Goal: Task Accomplishment & Management: Complete application form

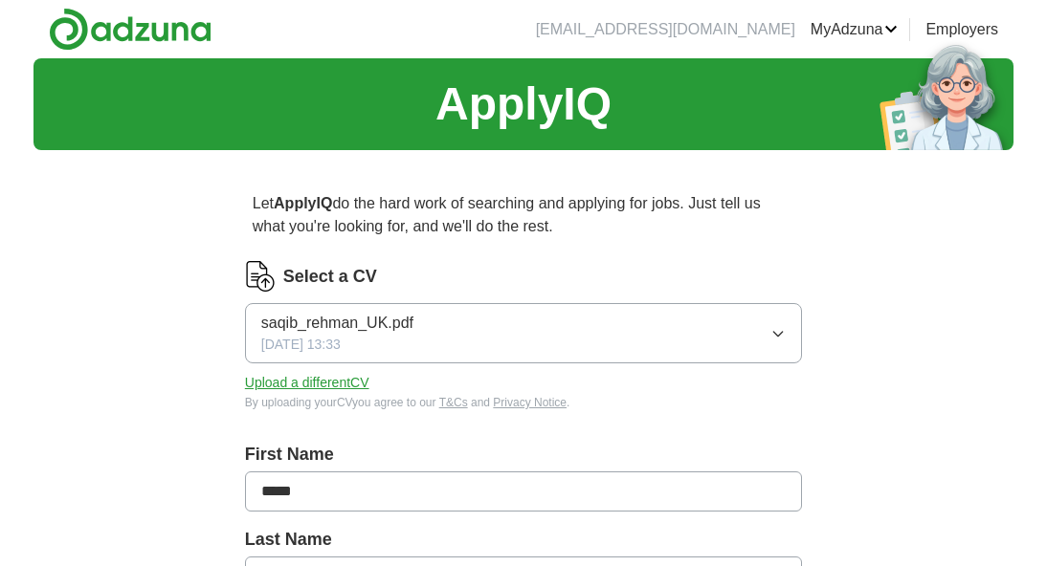
click at [771, 332] on icon "button" at bounding box center [777, 333] width 15 height 15
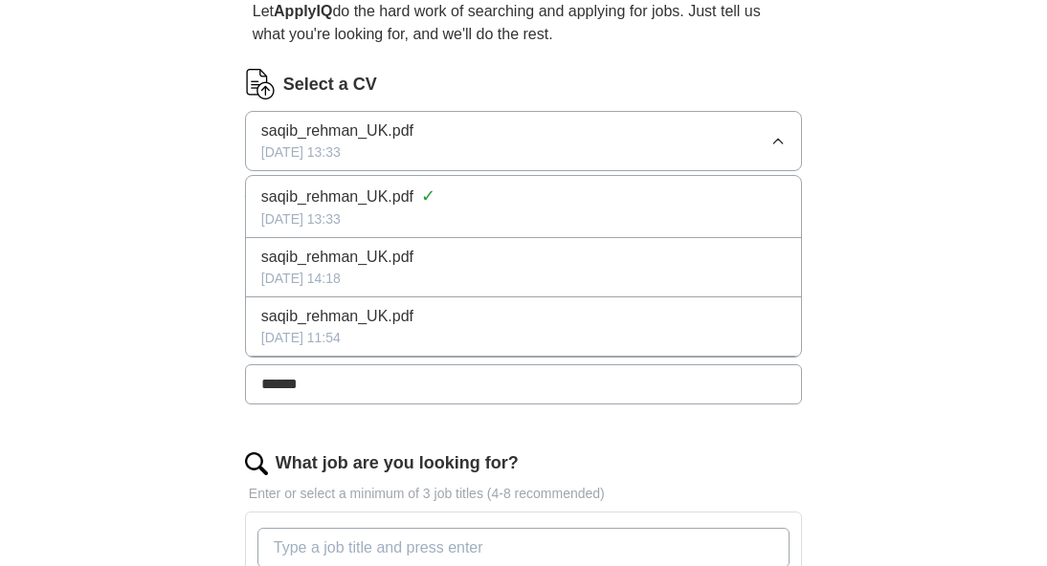
scroll to position [202, 0]
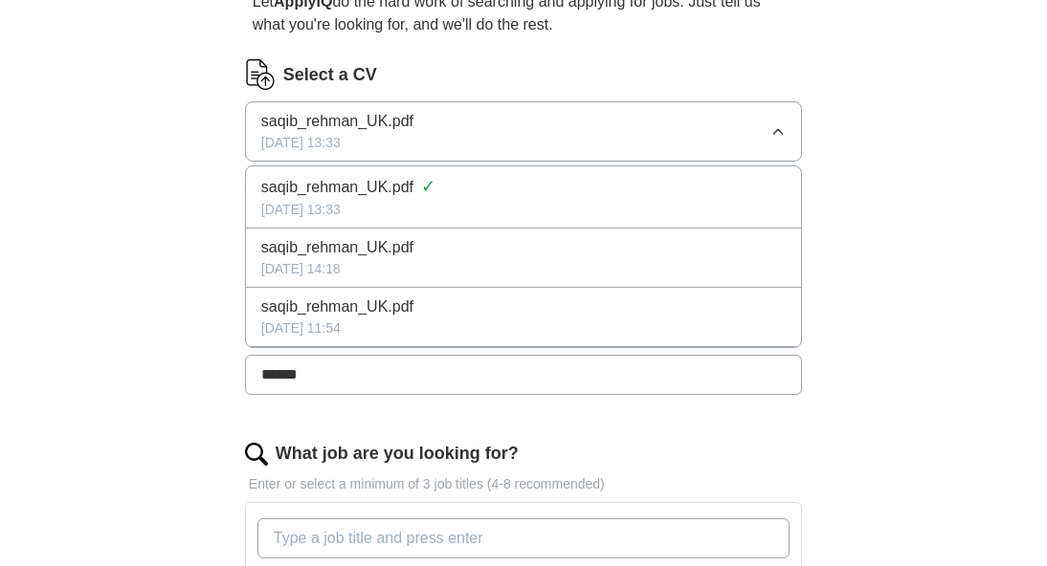
click at [774, 132] on icon "button" at bounding box center [778, 131] width 9 height 5
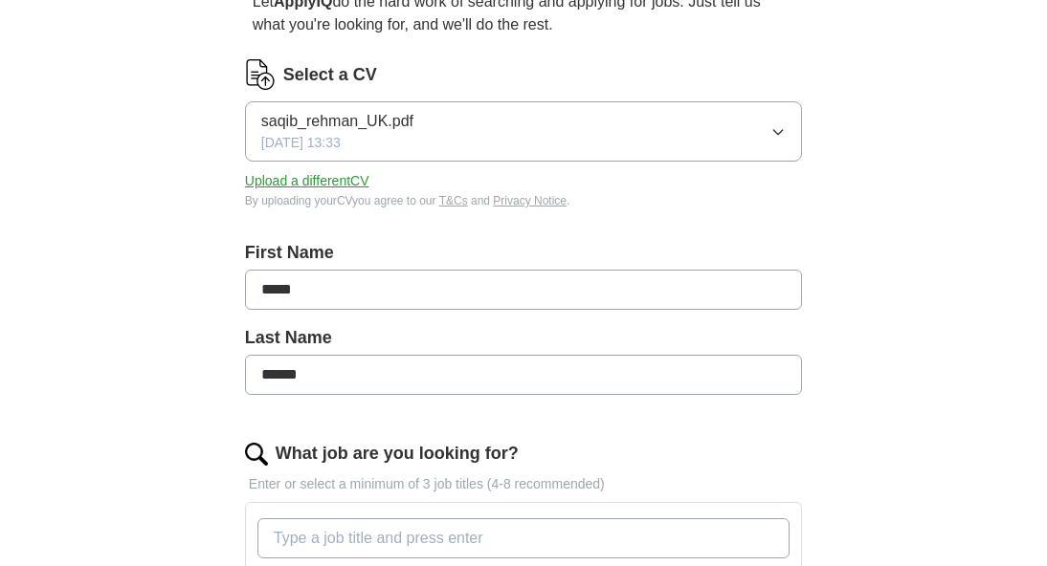
click at [334, 179] on button "Upload a different CV" at bounding box center [307, 181] width 124 height 20
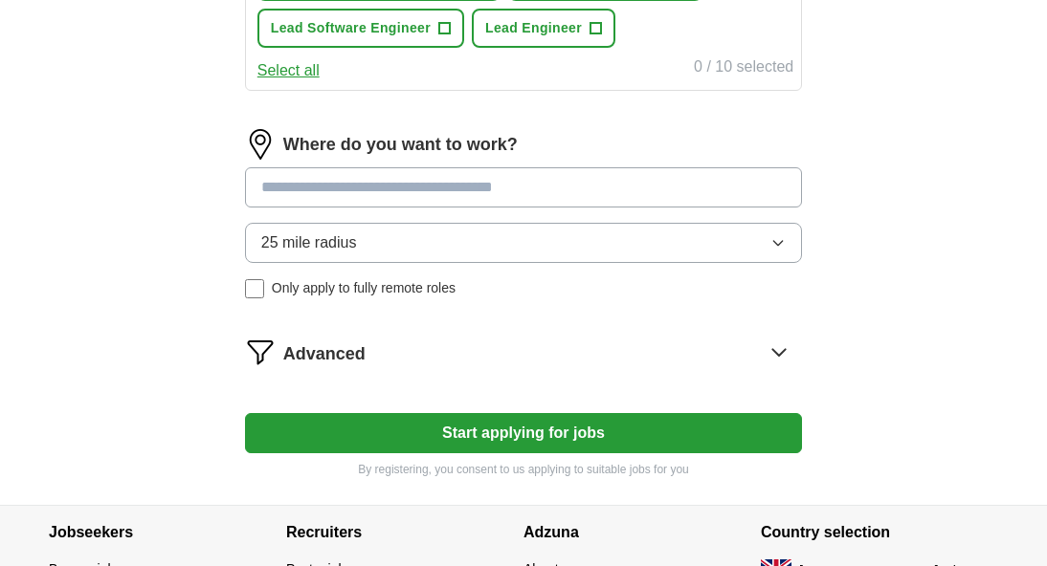
scroll to position [999, 0]
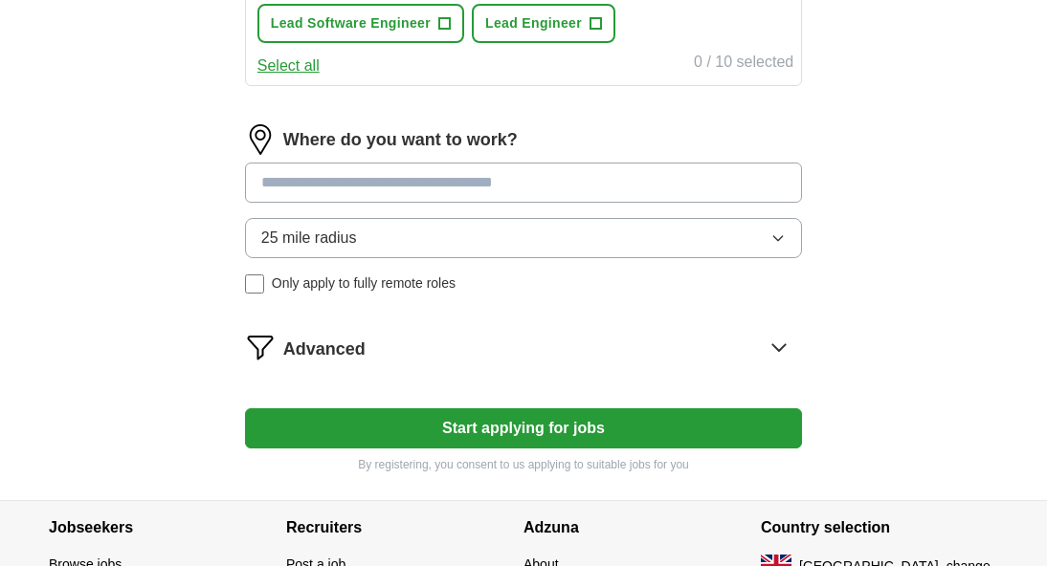
click at [501, 429] on button "Start applying for jobs" at bounding box center [523, 429] width 557 height 40
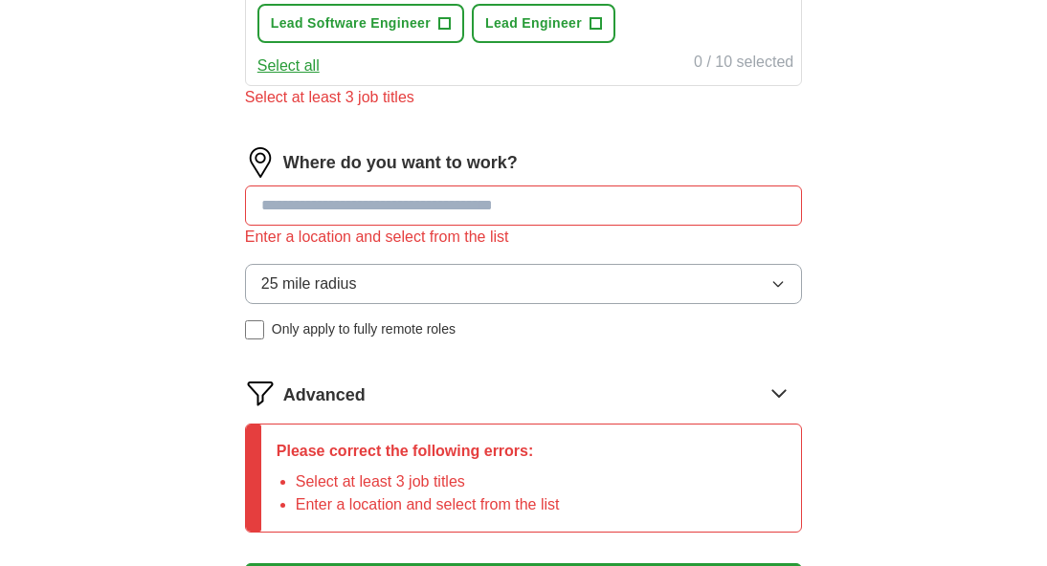
click at [363, 207] on input at bounding box center [523, 206] width 557 height 40
type input "******"
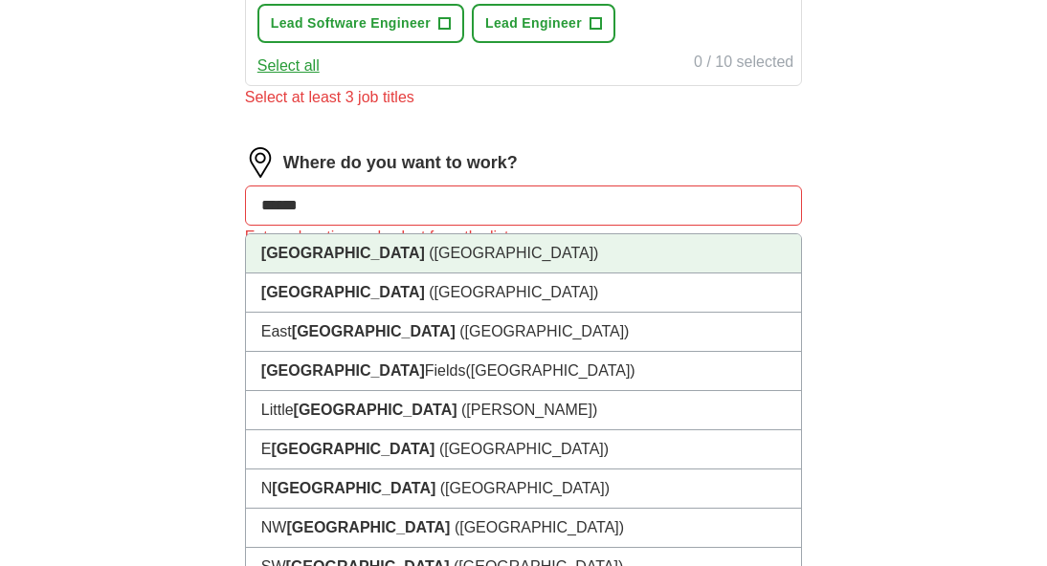
click at [372, 255] on li "[GEOGRAPHIC_DATA] ([GEOGRAPHIC_DATA])" at bounding box center [523, 253] width 555 height 39
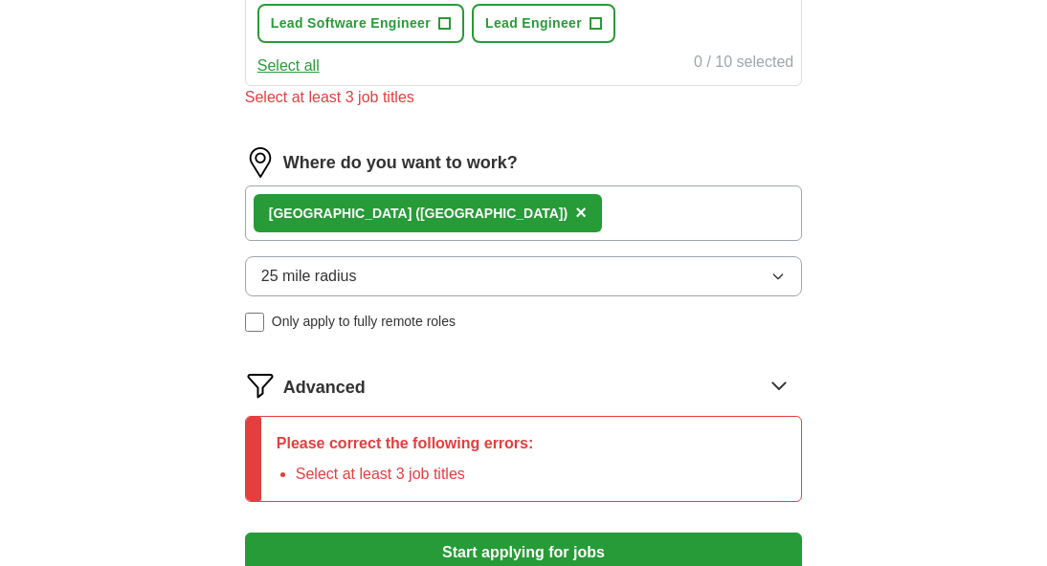
scroll to position [1271, 0]
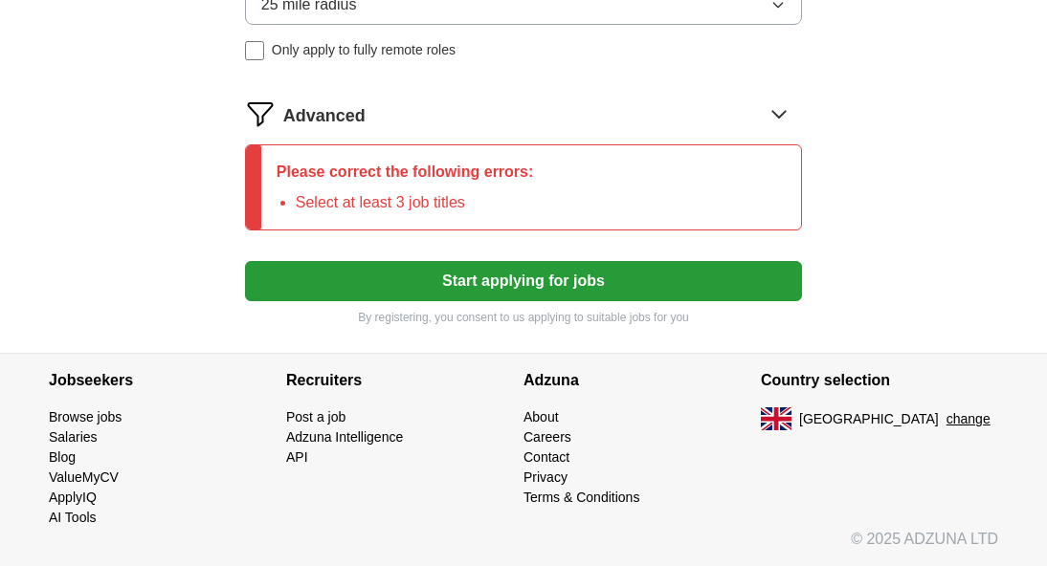
click at [405, 285] on button "Start applying for jobs" at bounding box center [523, 281] width 557 height 40
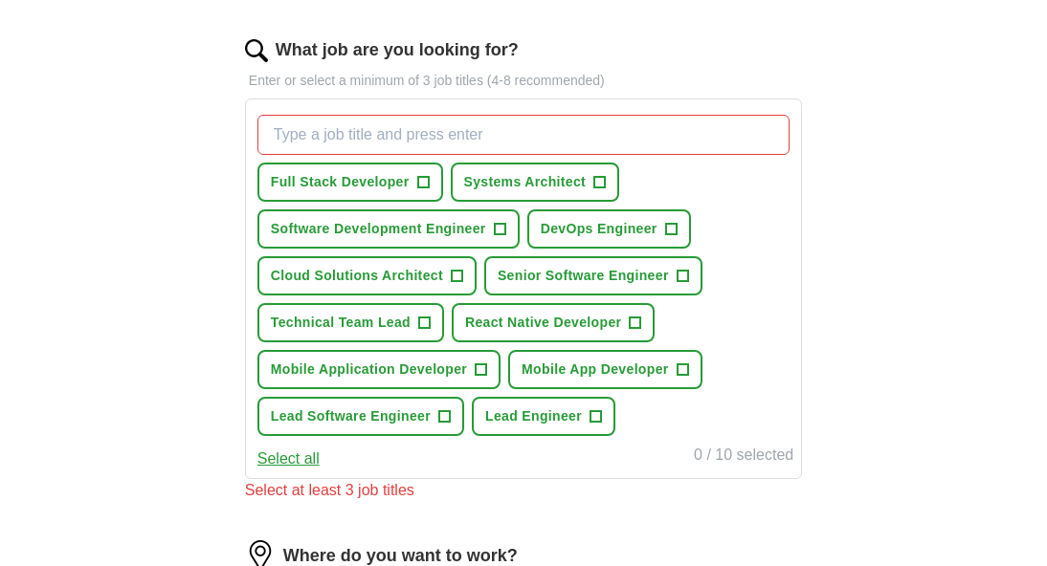
scroll to position [601, 0]
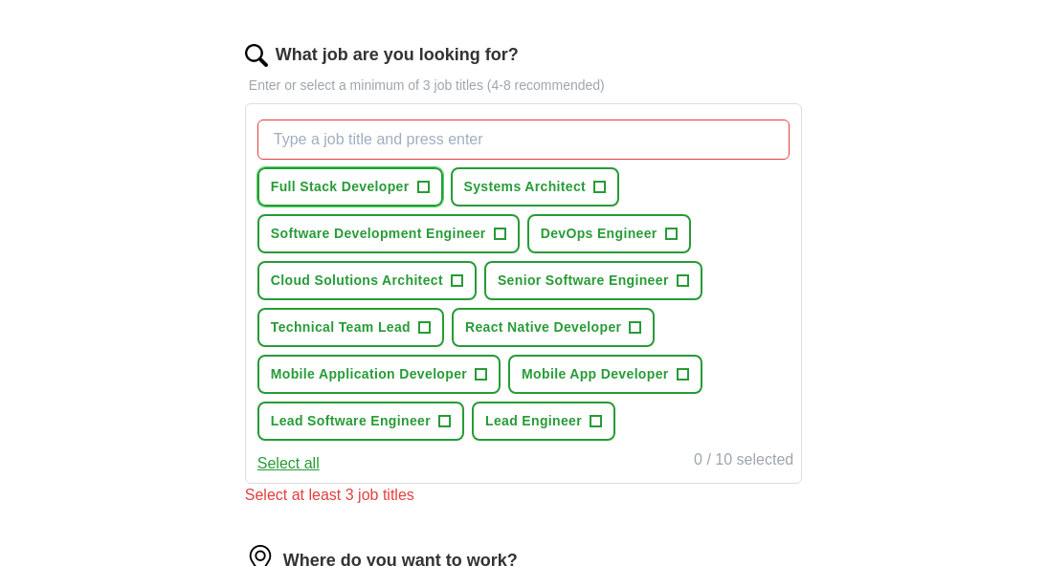
click at [422, 189] on span "+" at bounding box center [422, 187] width 11 height 15
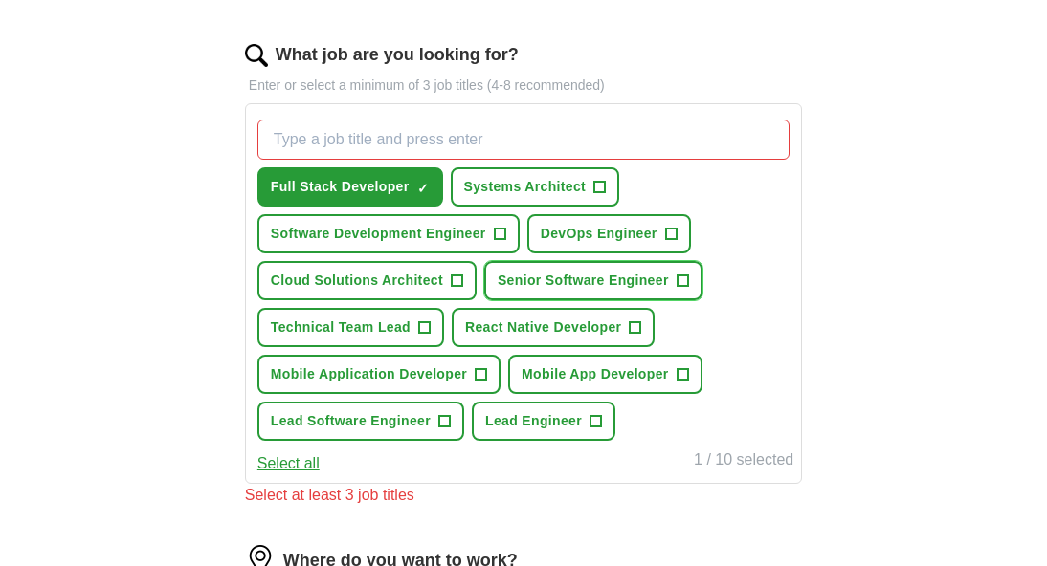
click at [568, 284] on span "Senior Software Engineer" at bounding box center [583, 281] width 171 height 20
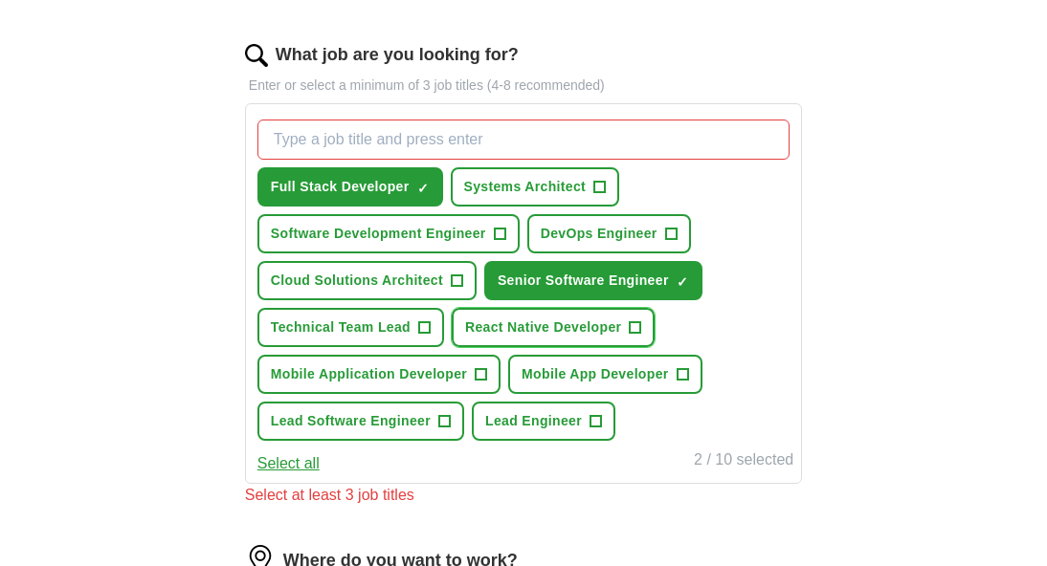
click at [563, 328] on span "React Native Developer" at bounding box center [543, 328] width 156 height 20
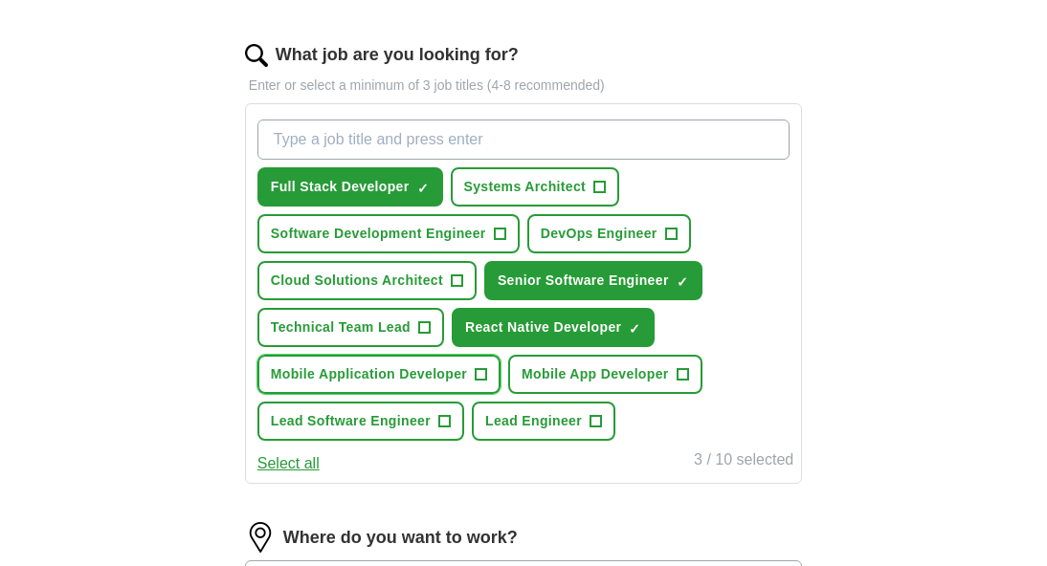
click at [452, 386] on button "Mobile Application Developer +" at bounding box center [378, 374] width 243 height 39
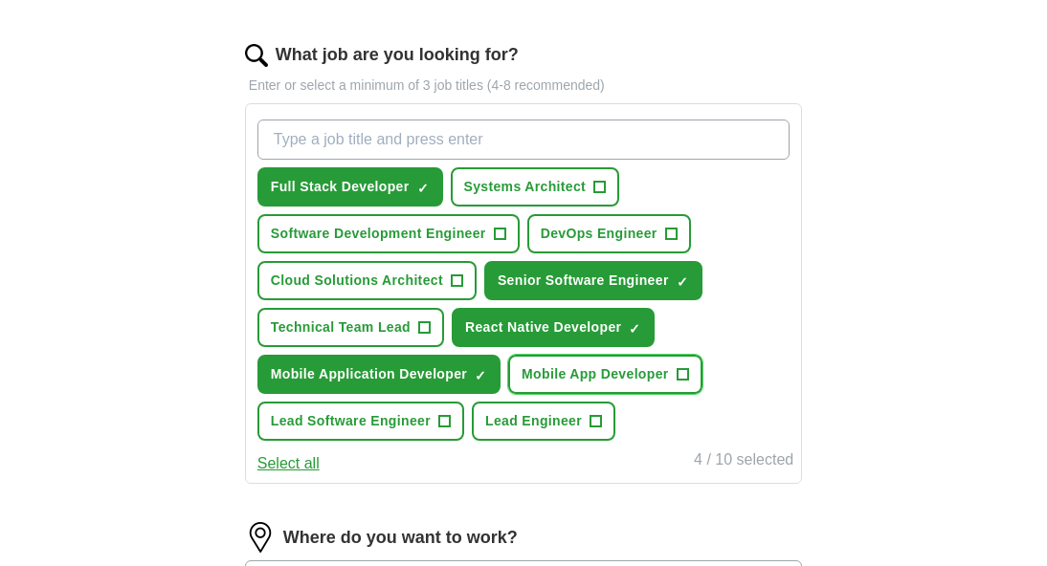
click at [605, 381] on span "Mobile App Developer" at bounding box center [595, 375] width 147 height 20
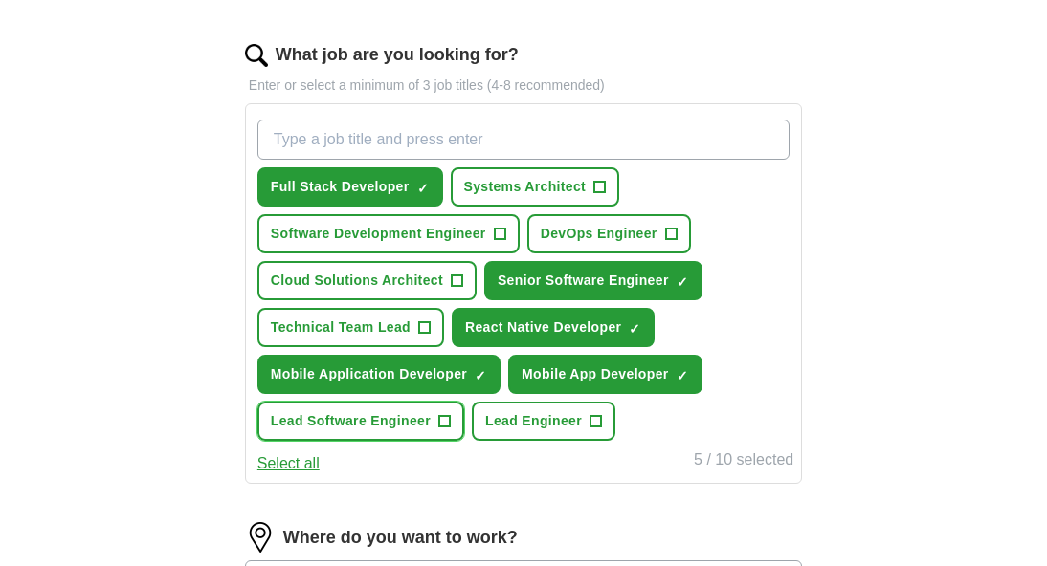
click at [445, 423] on span "+" at bounding box center [443, 421] width 11 height 15
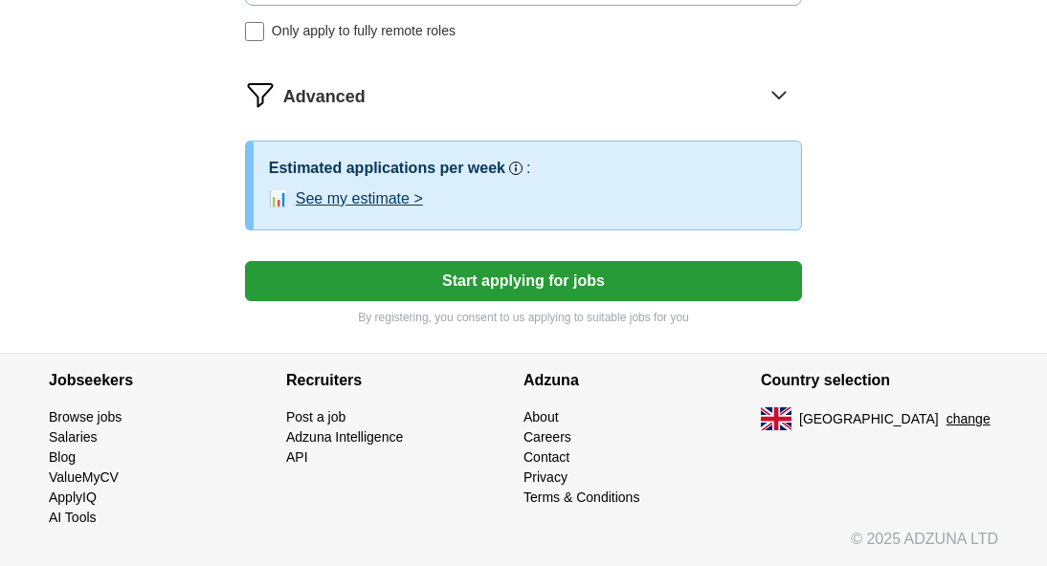
click at [477, 275] on button "Start applying for jobs" at bounding box center [523, 281] width 557 height 40
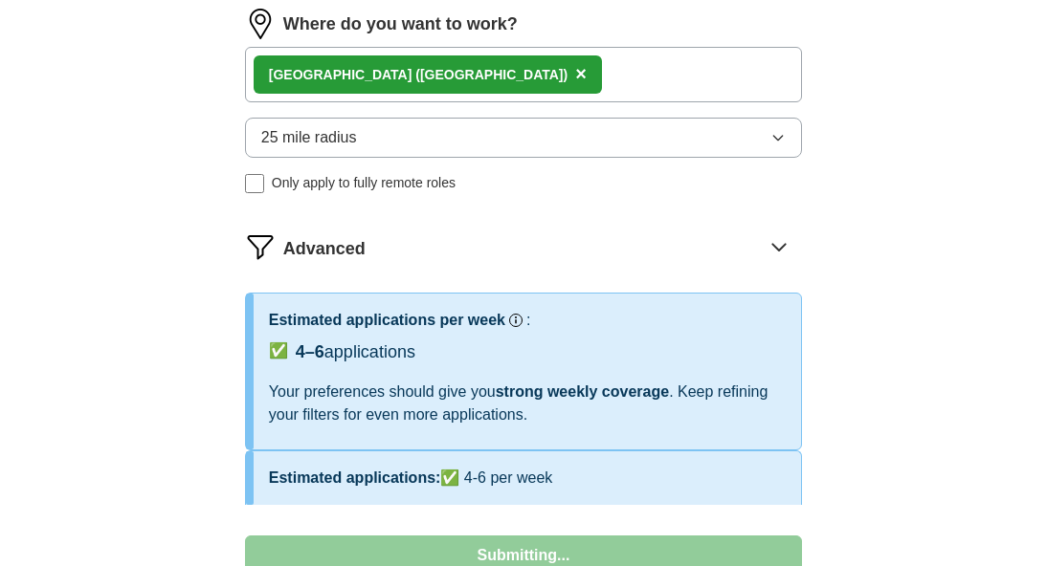
select select "**"
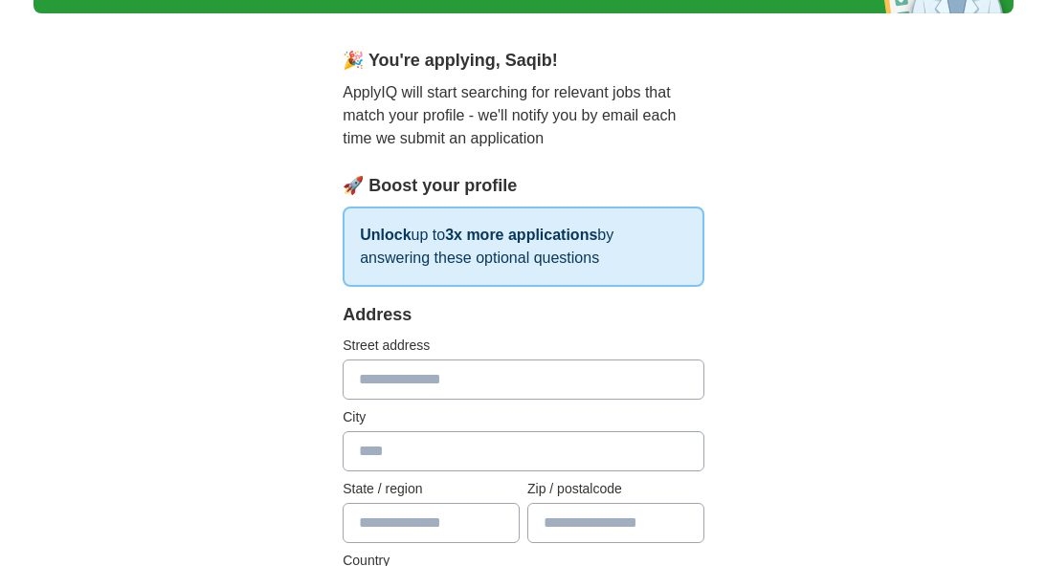
scroll to position [0, 0]
